Goal: Task Accomplishment & Management: Manage account settings

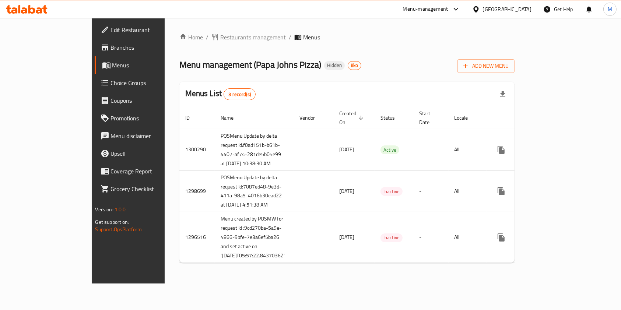
click at [220, 34] on span "Restaurants management" at bounding box center [253, 37] width 66 height 9
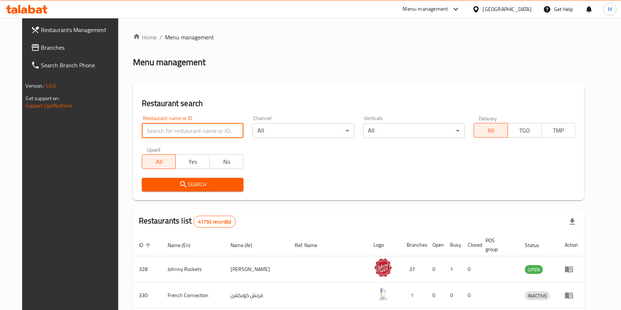
click at [180, 138] on input "search" at bounding box center [193, 130] width 102 height 15
type input "[PERSON_NAME]"
click button "Search" at bounding box center [193, 185] width 102 height 14
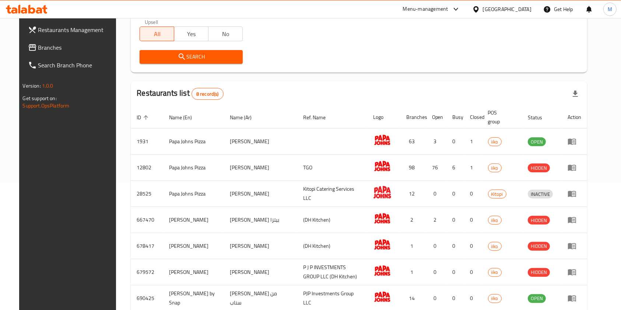
scroll to position [193, 0]
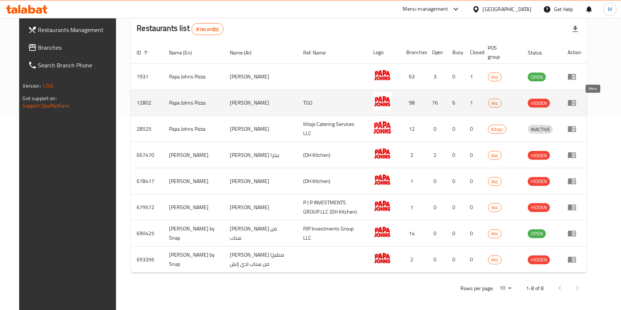
click at [576, 101] on icon "enhanced table" at bounding box center [572, 102] width 9 height 9
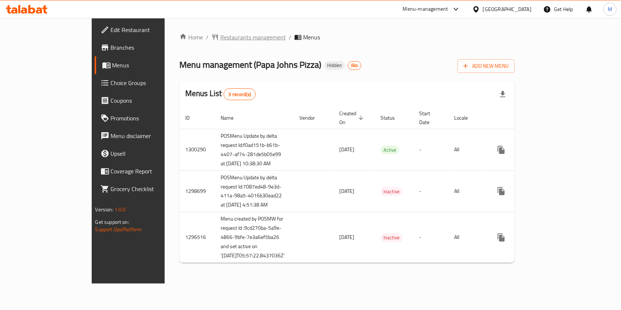
click at [220, 42] on span "Restaurants management" at bounding box center [253, 37] width 66 height 9
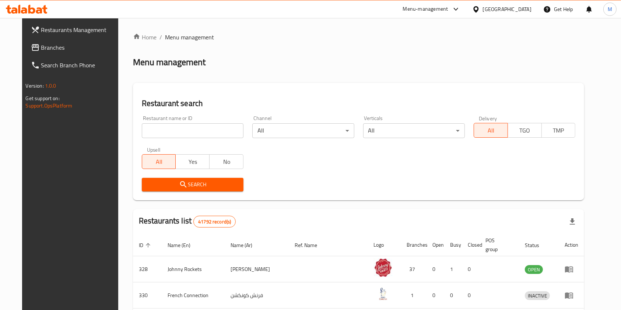
click at [430, 19] on div "Home / Menu management Menu management Restaurant search Restaurant name or ID …" at bounding box center [358, 273] width 481 height 510
click at [410, 9] on div "Menu-management" at bounding box center [425, 9] width 45 height 9
click at [415, 76] on div "Restaurant-Management" at bounding box center [386, 81] width 70 height 17
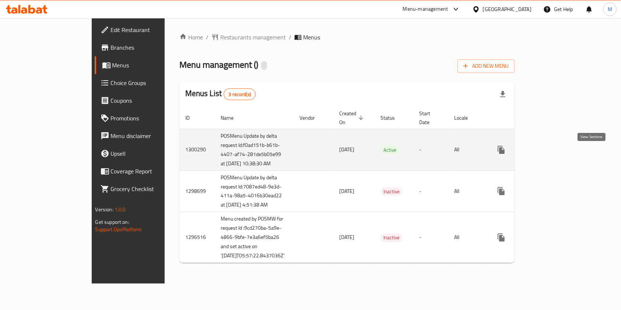
click at [559, 154] on icon "enhanced table" at bounding box center [554, 149] width 9 height 9
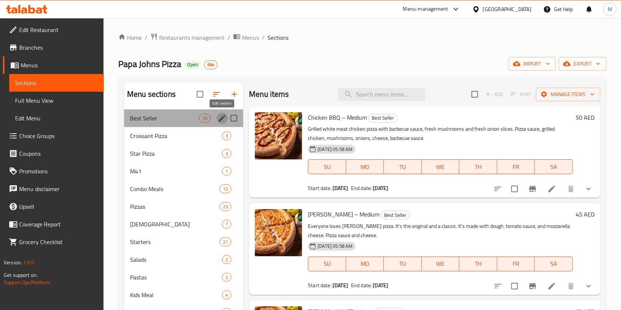
click at [221, 119] on icon "edit" at bounding box center [222, 118] width 7 height 7
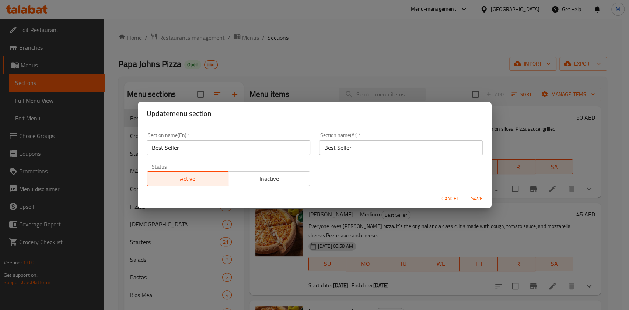
click at [436, 190] on div "Cancel Save" at bounding box center [315, 199] width 354 height 20
click at [444, 198] on span "Cancel" at bounding box center [450, 198] width 18 height 9
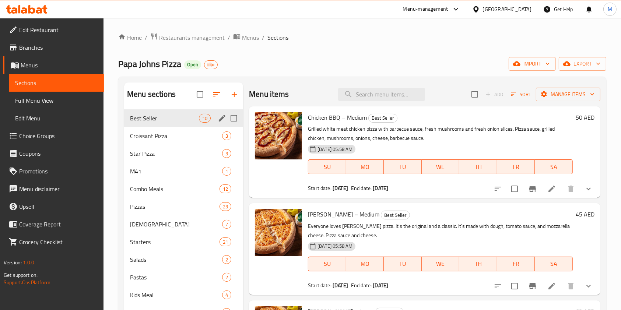
click at [541, 211] on h6 "Margherita Pizza – Medium Best Seller" at bounding box center [440, 214] width 265 height 10
click at [524, 195] on button "Branch-specific-item" at bounding box center [533, 189] width 18 height 18
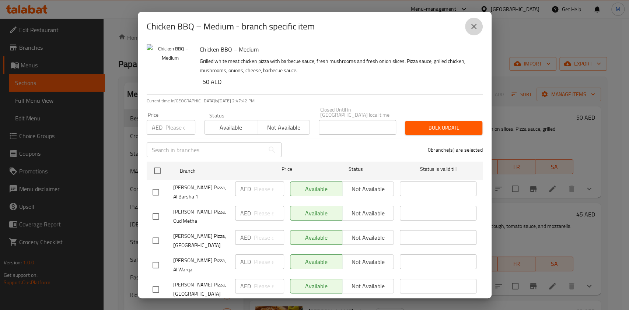
click at [471, 28] on icon "close" at bounding box center [473, 26] width 5 height 5
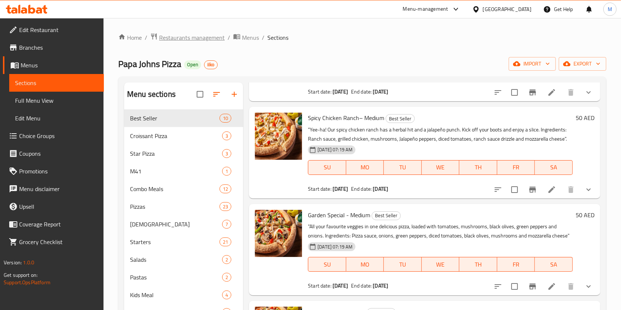
click at [199, 41] on span "Restaurants management" at bounding box center [192, 37] width 66 height 9
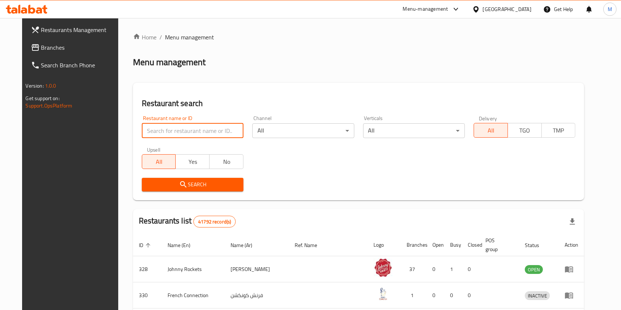
click at [180, 134] on input "search" at bounding box center [193, 130] width 102 height 15
type input "[PERSON_NAME]"
click button "Search" at bounding box center [193, 185] width 102 height 14
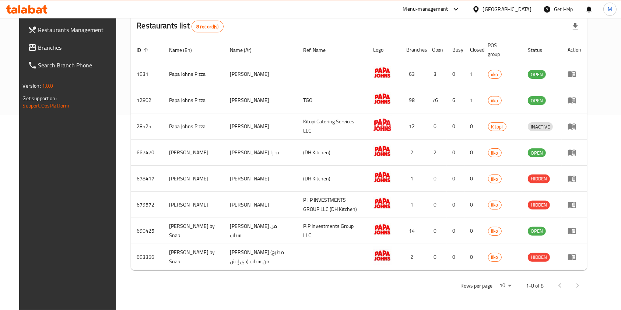
scroll to position [193, 0]
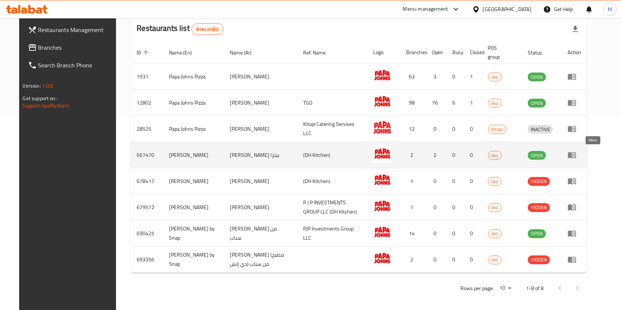
click at [576, 155] on icon "enhanced table" at bounding box center [572, 155] width 9 height 9
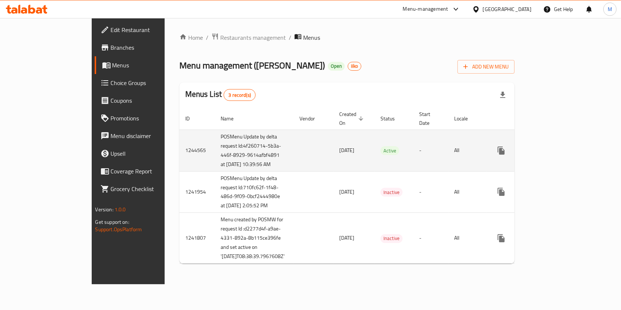
click at [559, 155] on icon "enhanced table" at bounding box center [554, 150] width 9 height 9
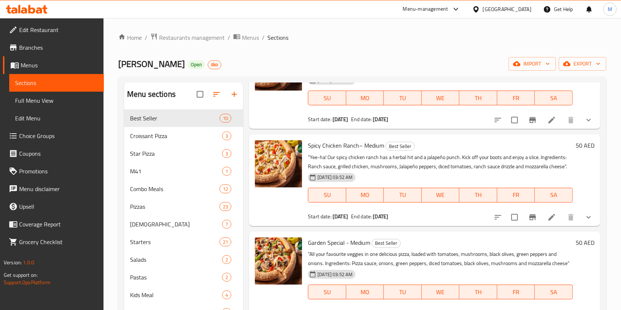
scroll to position [716, 0]
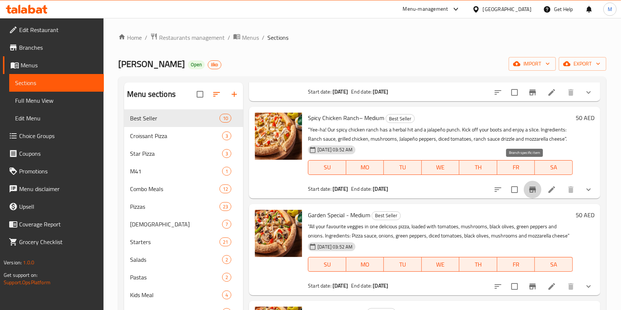
click at [526, 181] on button "Branch-specific-item" at bounding box center [533, 190] width 18 height 18
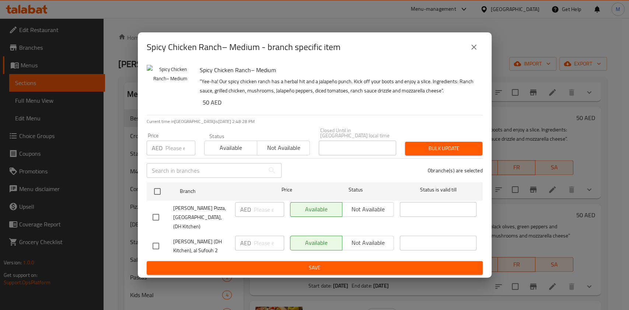
click at [471, 48] on icon "close" at bounding box center [473, 47] width 9 height 9
